Goal: Find specific page/section: Find specific page/section

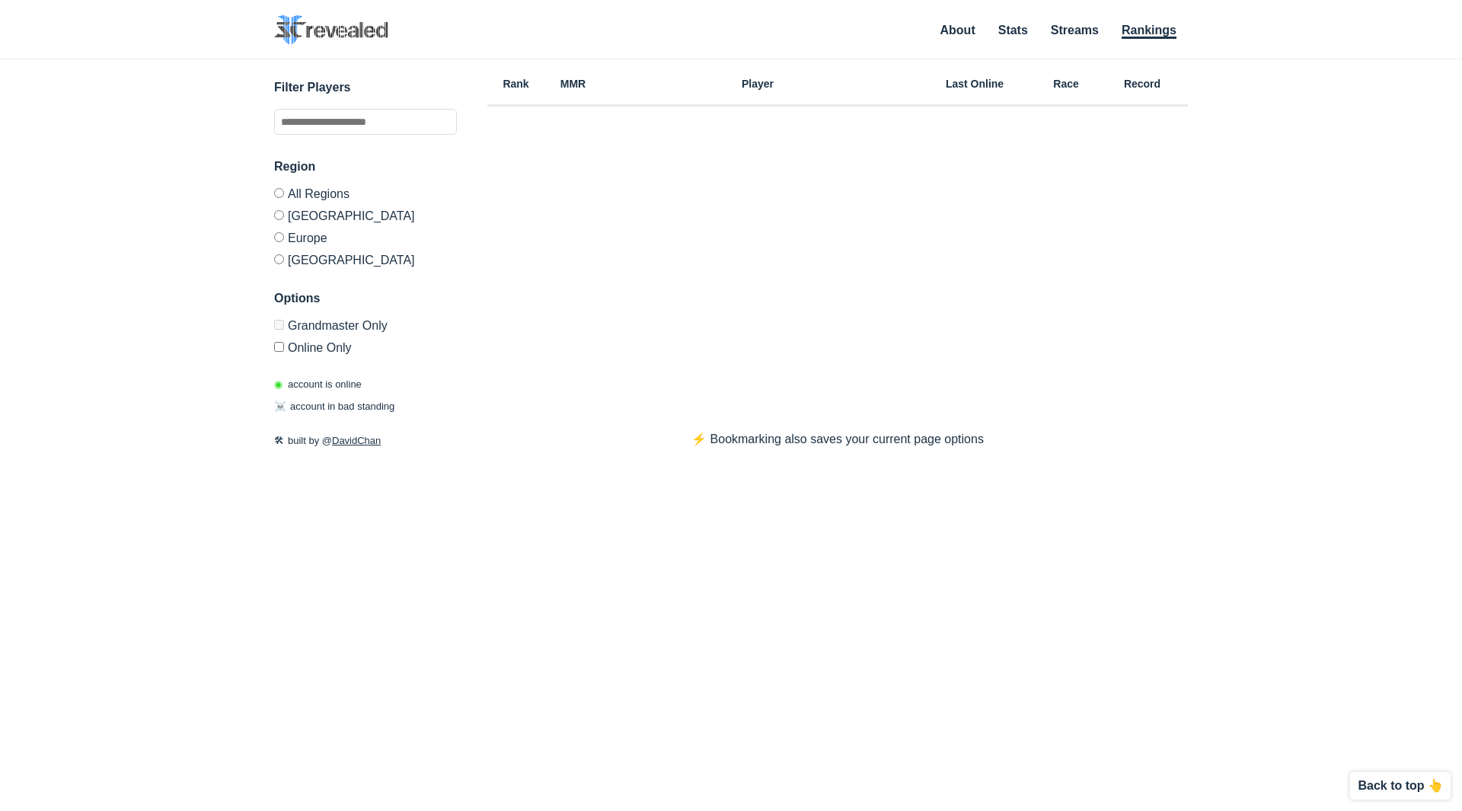
click at [265, 583] on div "✕ Filter Players Region All Regions [GEOGRAPHIC_DATA] [GEOGRAPHIC_DATA] [GEOGRA…" at bounding box center [730, 415] width 1431 height 713
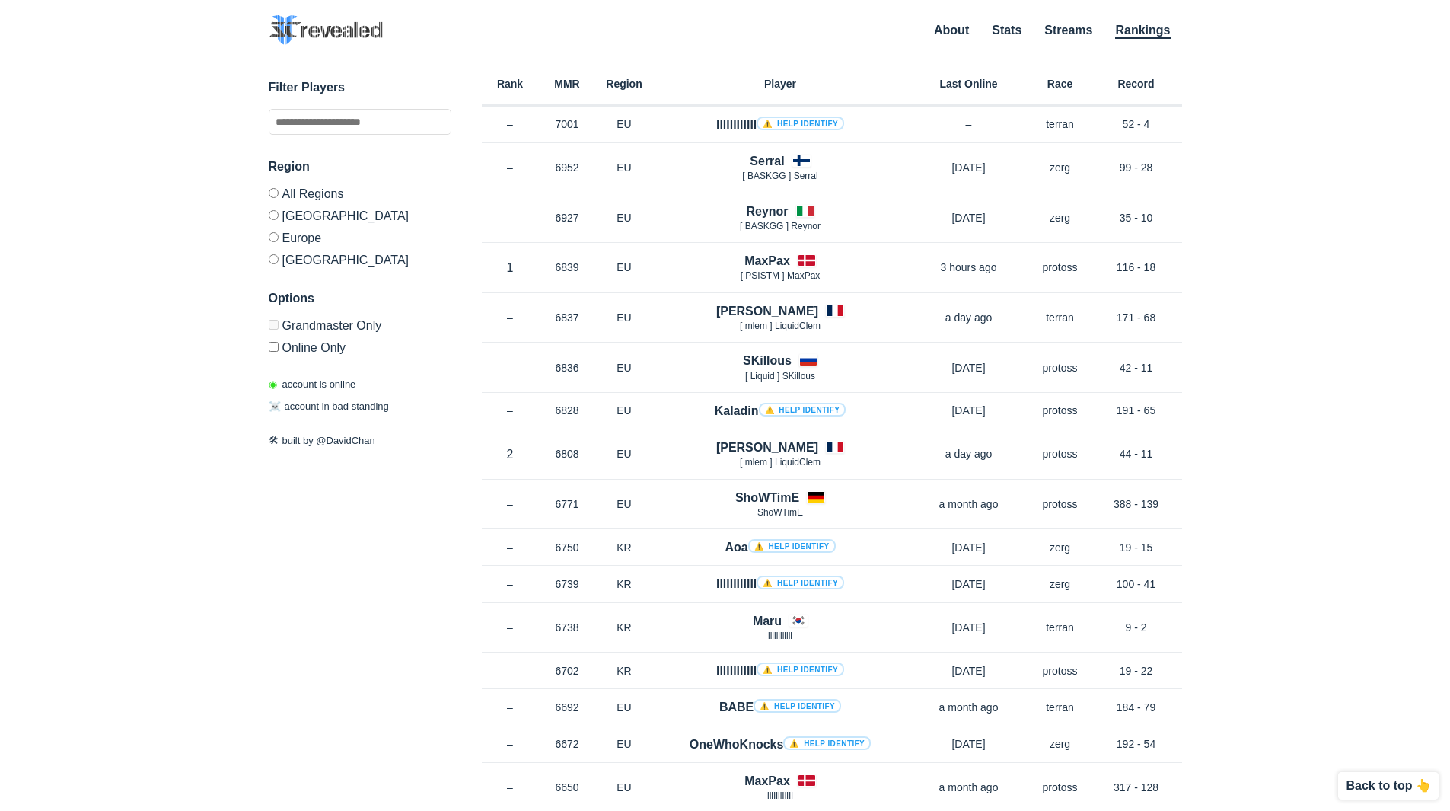
click at [279, 219] on label "[GEOGRAPHIC_DATA]" at bounding box center [360, 215] width 183 height 22
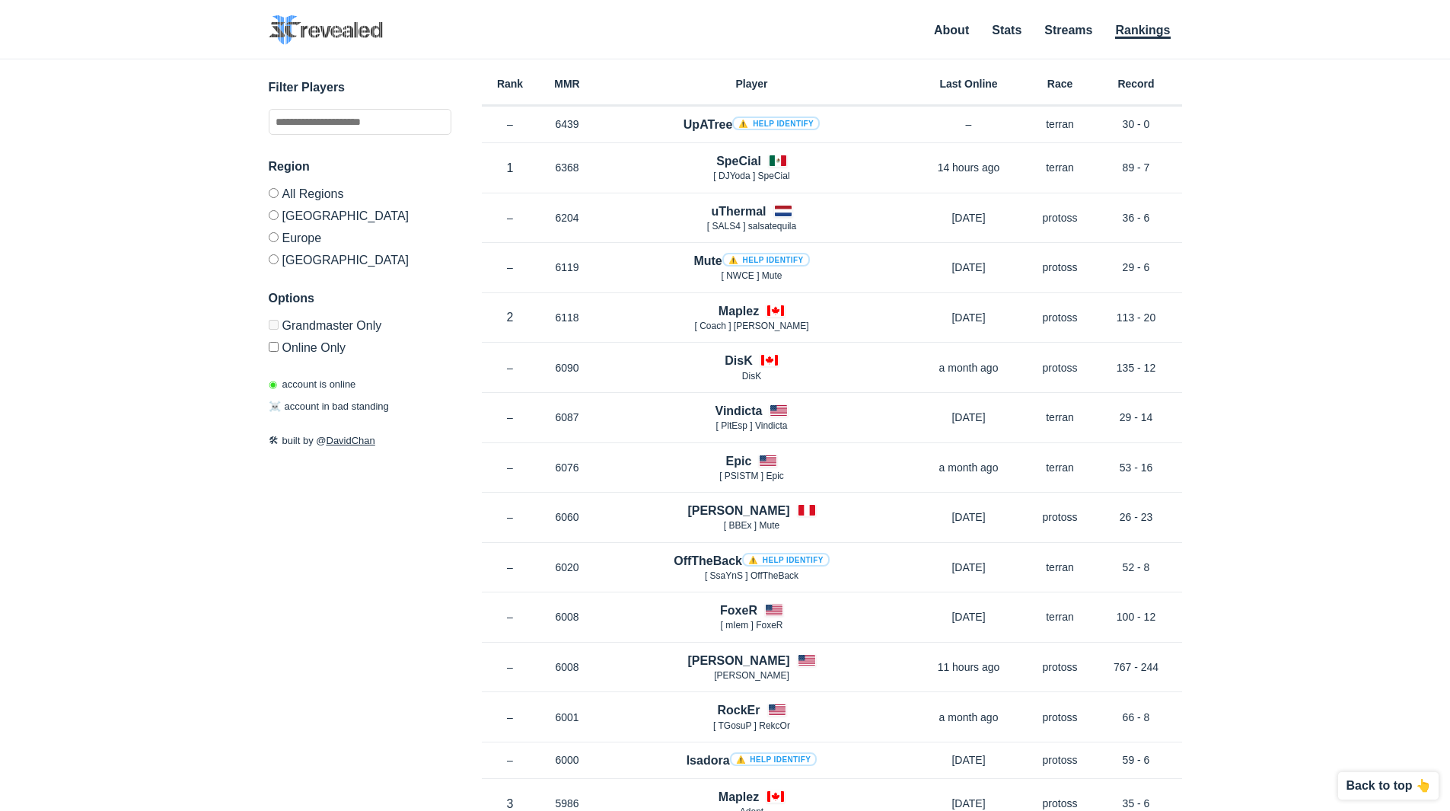
click at [279, 231] on label "Europe" at bounding box center [360, 237] width 183 height 22
click at [274, 264] on label "[GEOGRAPHIC_DATA]" at bounding box center [360, 257] width 183 height 18
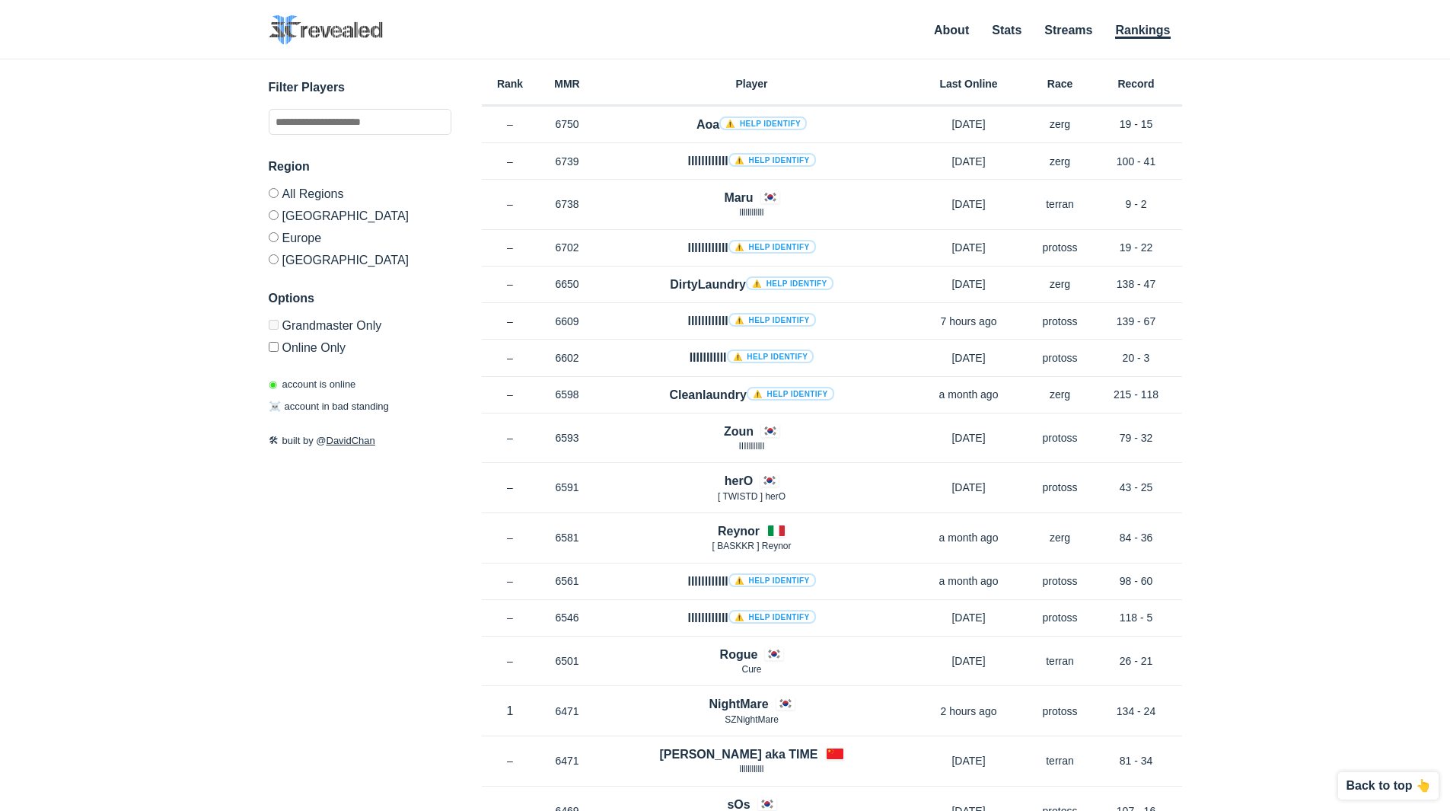
click at [273, 244] on label "Europe" at bounding box center [360, 237] width 183 height 22
